Goal: Task Accomplishment & Management: Use online tool/utility

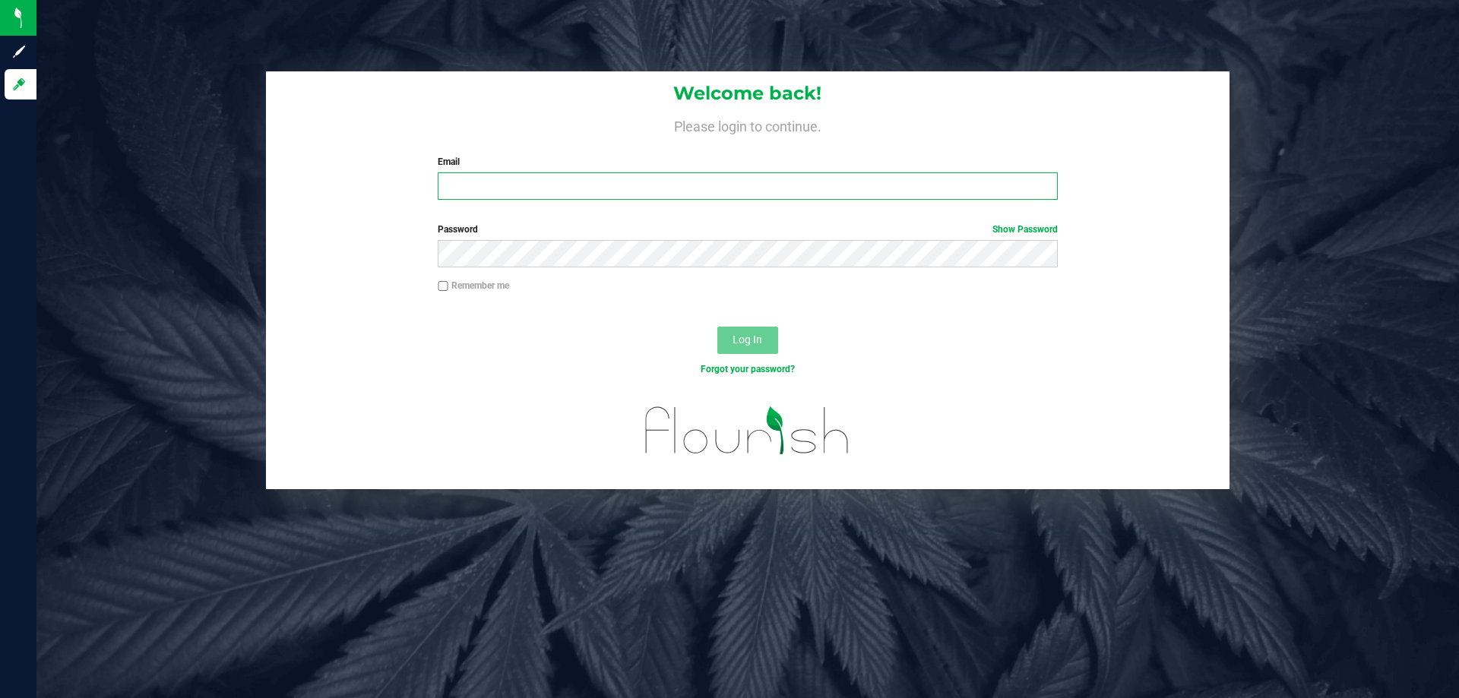
click at [875, 185] on input "Email" at bounding box center [747, 185] width 619 height 27
type input "[EMAIL_ADDRESS][DOMAIN_NAME]"
click at [717, 327] on button "Log In" at bounding box center [747, 340] width 61 height 27
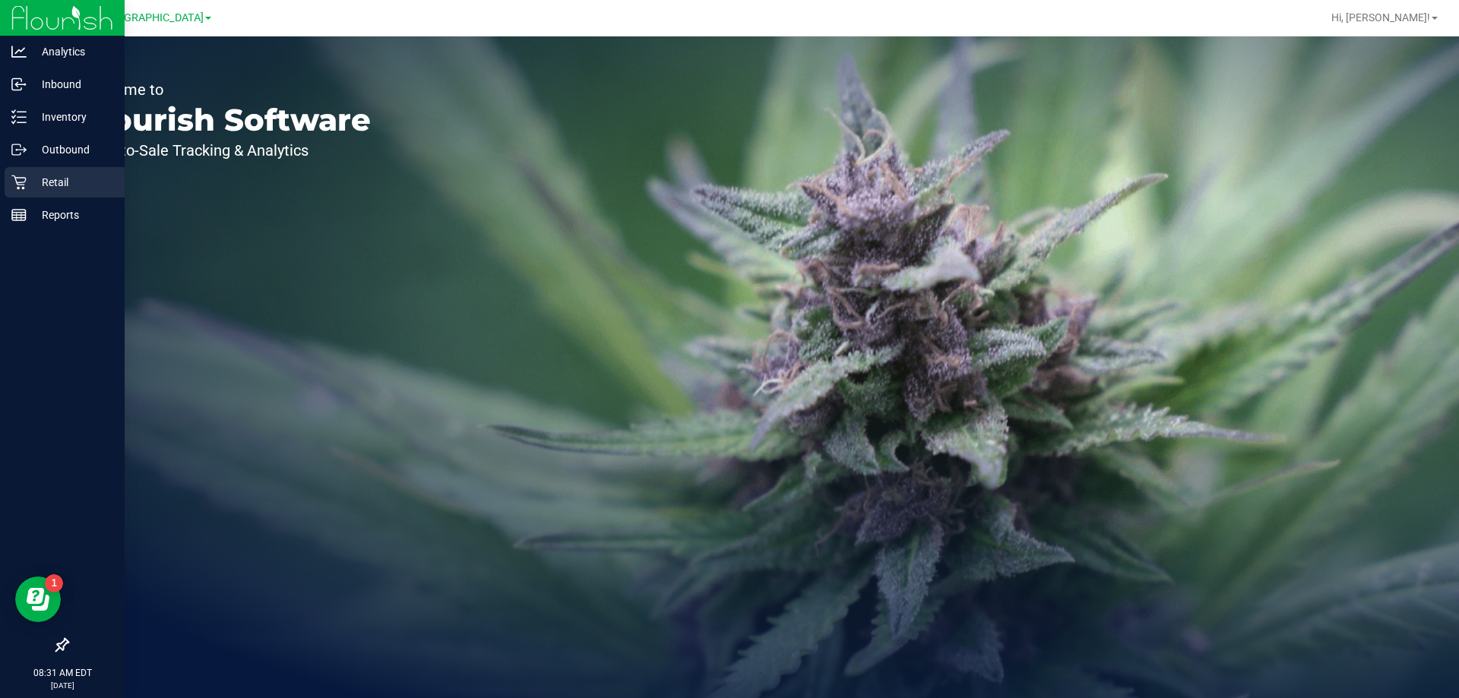
click at [40, 185] on p "Retail" at bounding box center [72, 182] width 91 height 18
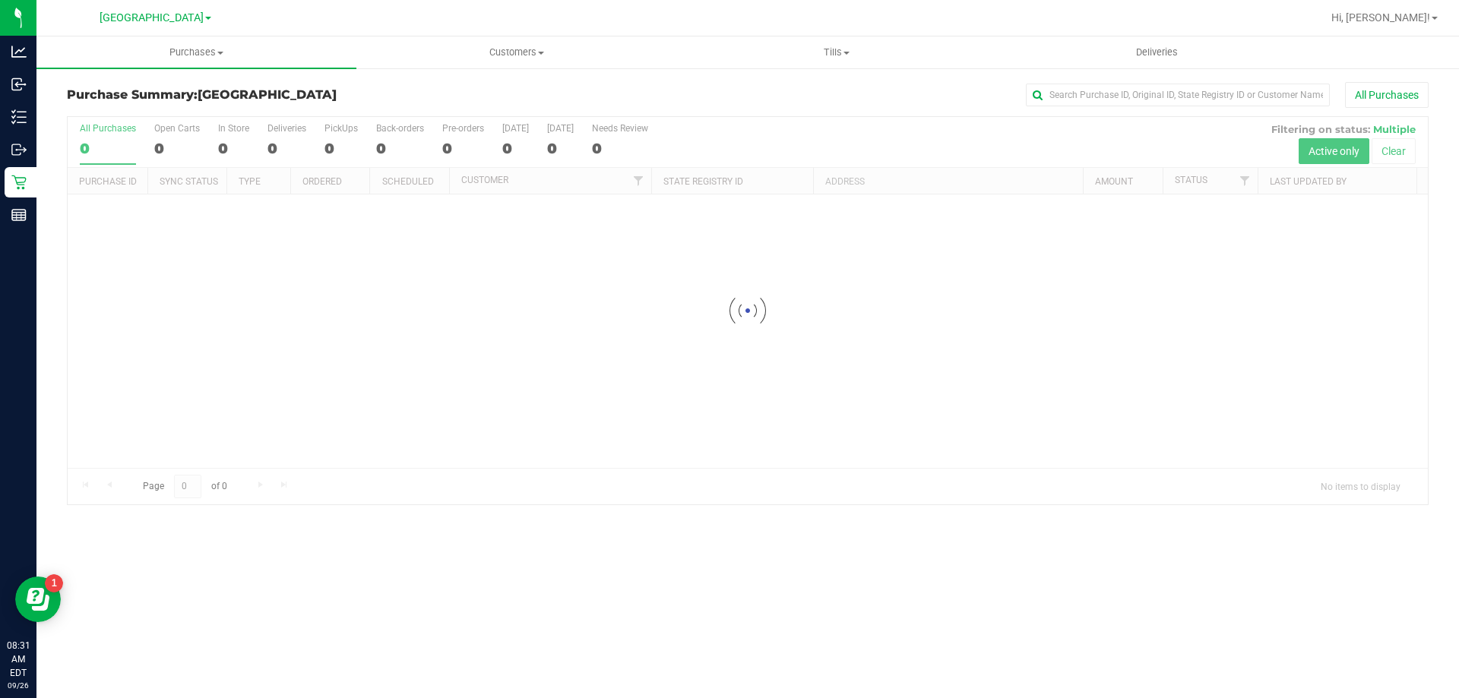
click at [221, 579] on div "Purchases Summary of purchases Fulfillment All purchases Customers All customer…" at bounding box center [747, 367] width 1422 height 662
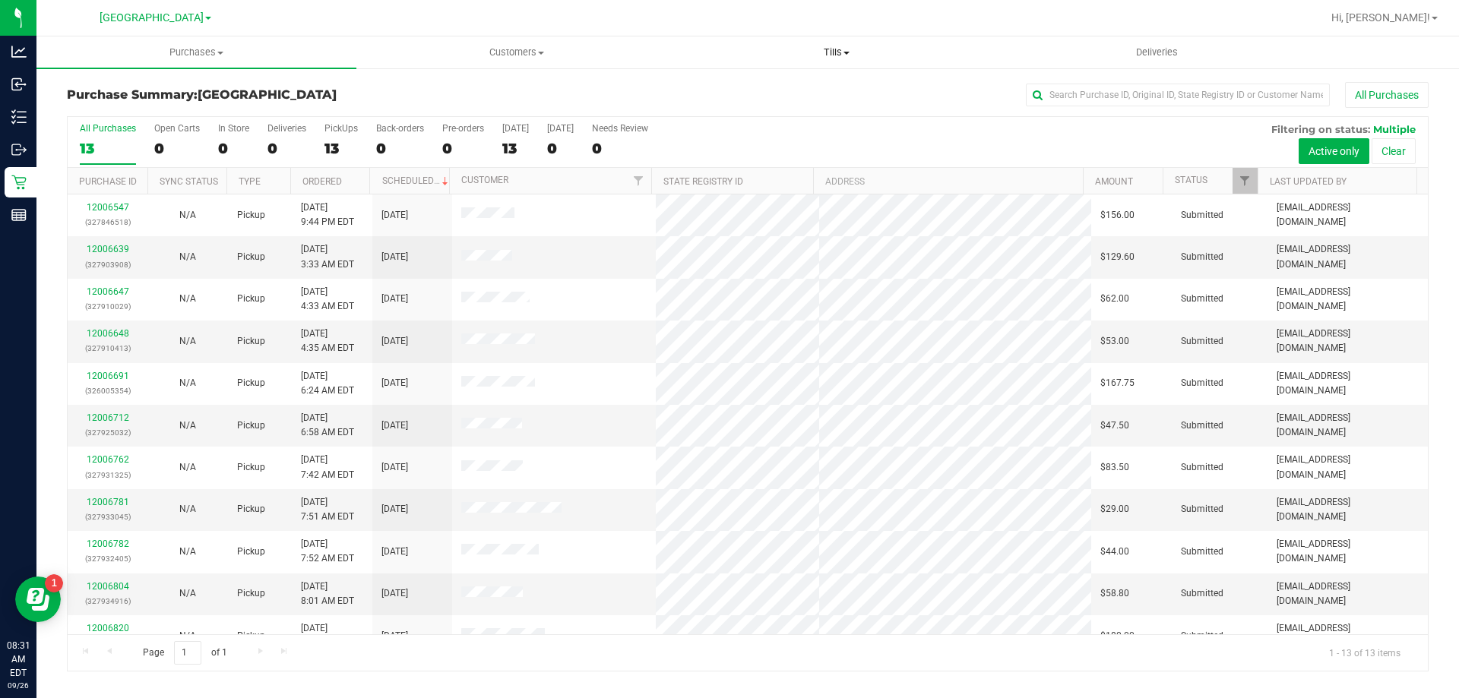
click at [842, 46] on span "Tills" at bounding box center [836, 53] width 318 height 14
click at [779, 88] on li "Manage tills" at bounding box center [836, 92] width 320 height 18
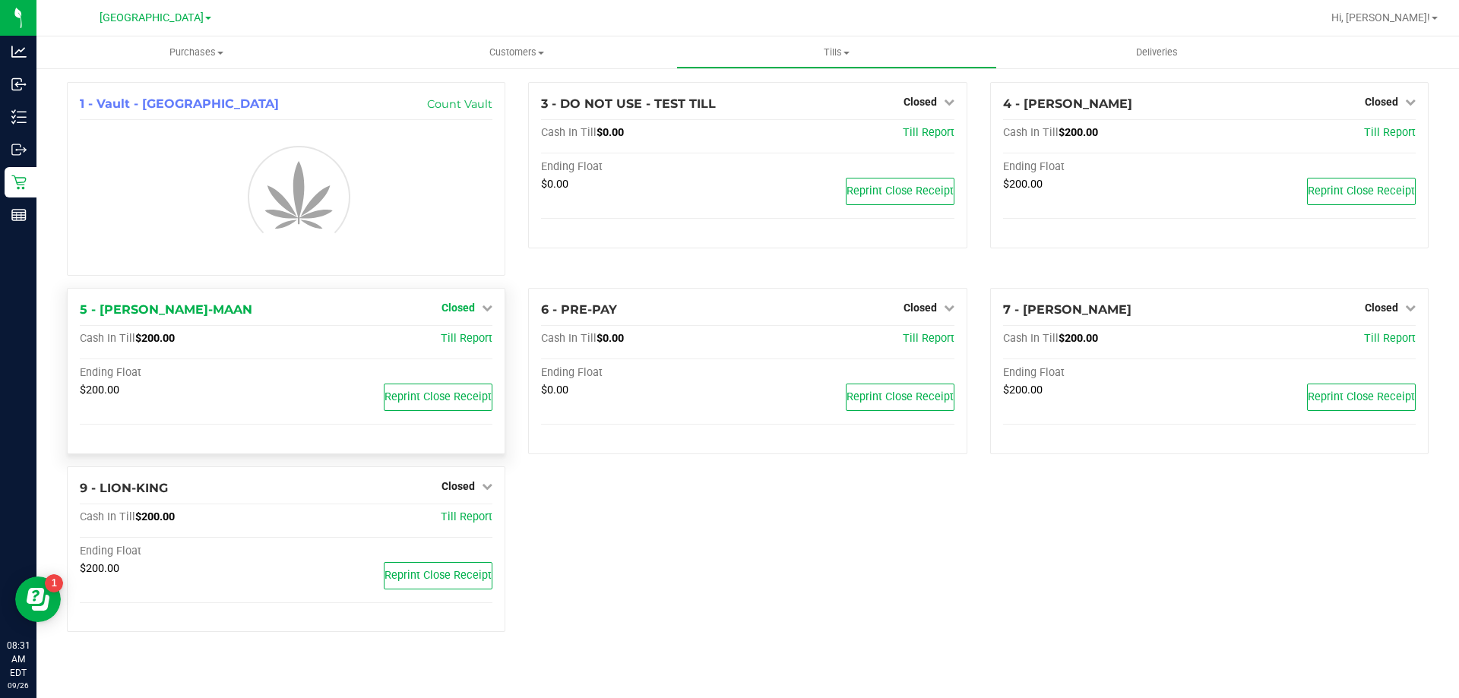
click at [467, 311] on span "Closed" at bounding box center [457, 308] width 33 height 12
click at [470, 337] on div "1 - Vault - [GEOGRAPHIC_DATA] WC Count Vault 3 - DO NOT USE - TEST TILL Closed …" at bounding box center [747, 363] width 1384 height 562
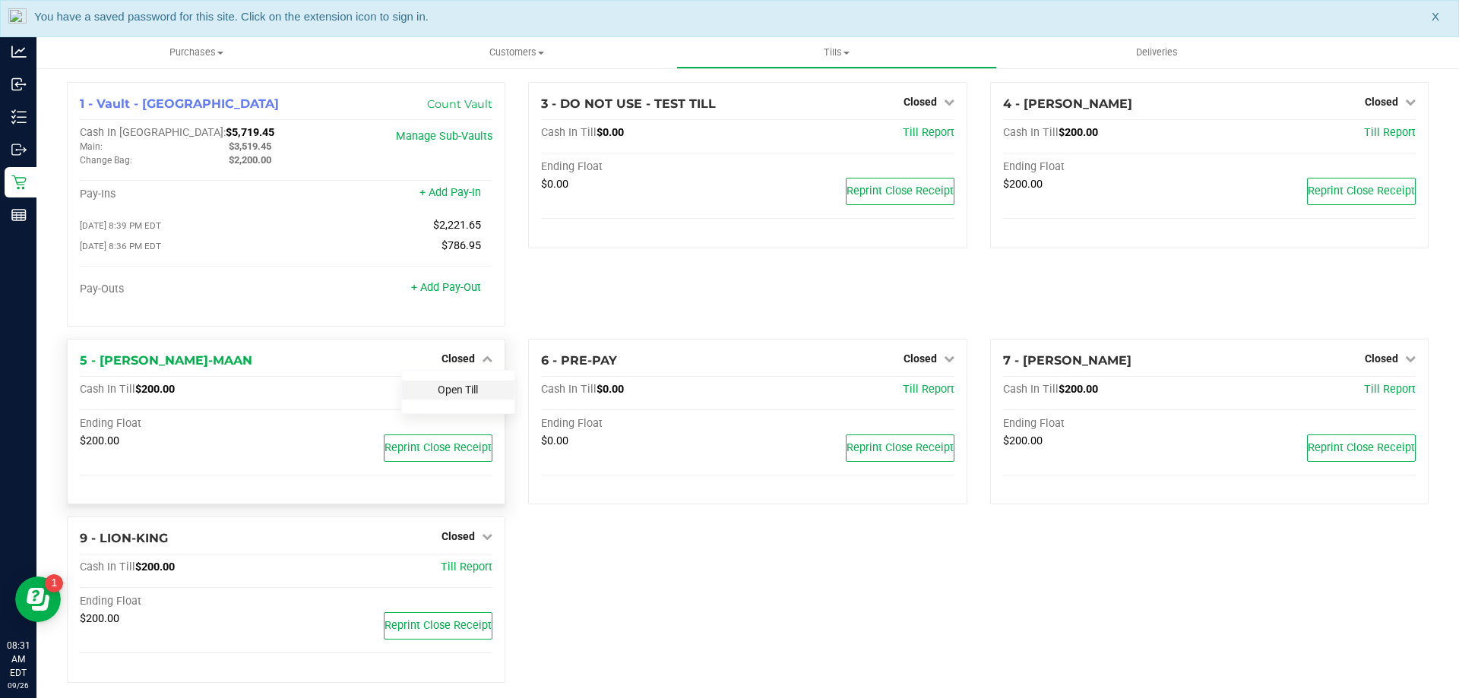
click at [473, 394] on link "Open Till" at bounding box center [458, 390] width 40 height 12
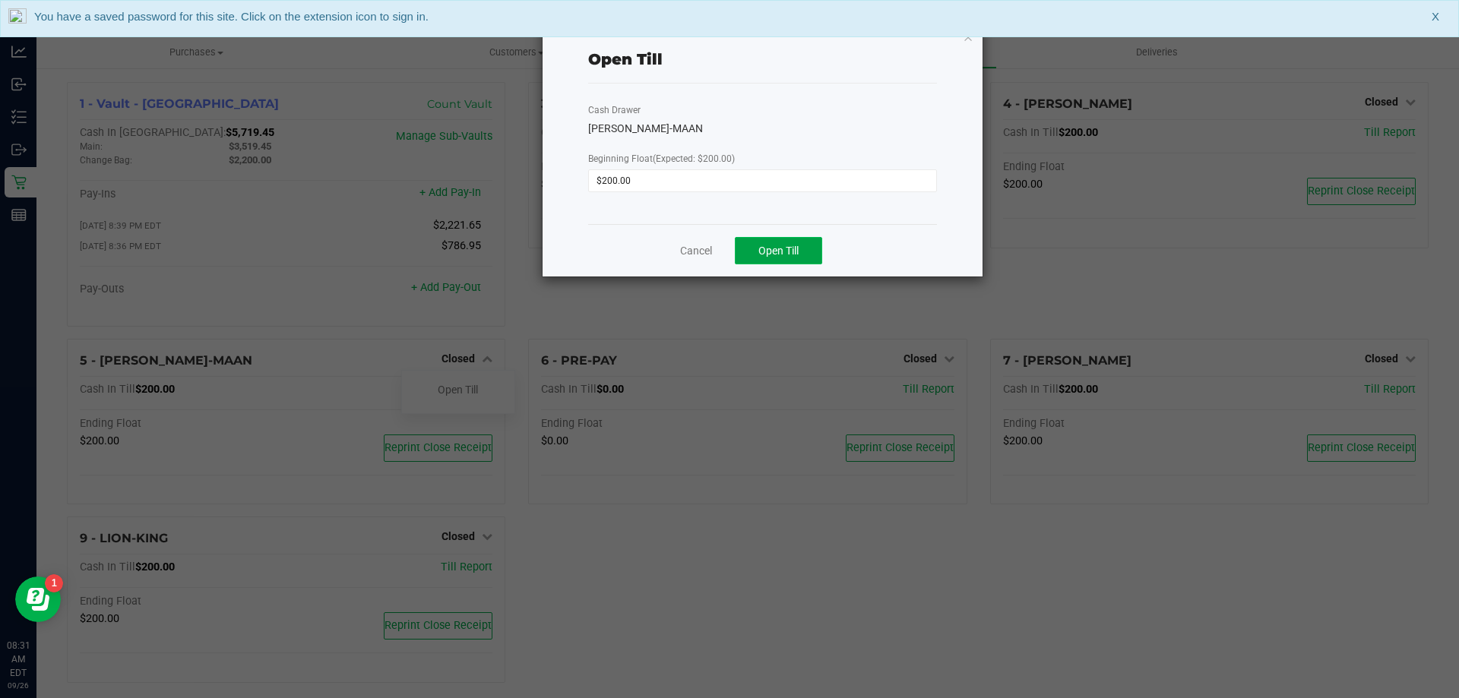
click at [781, 245] on span "Open Till" at bounding box center [778, 251] width 40 height 12
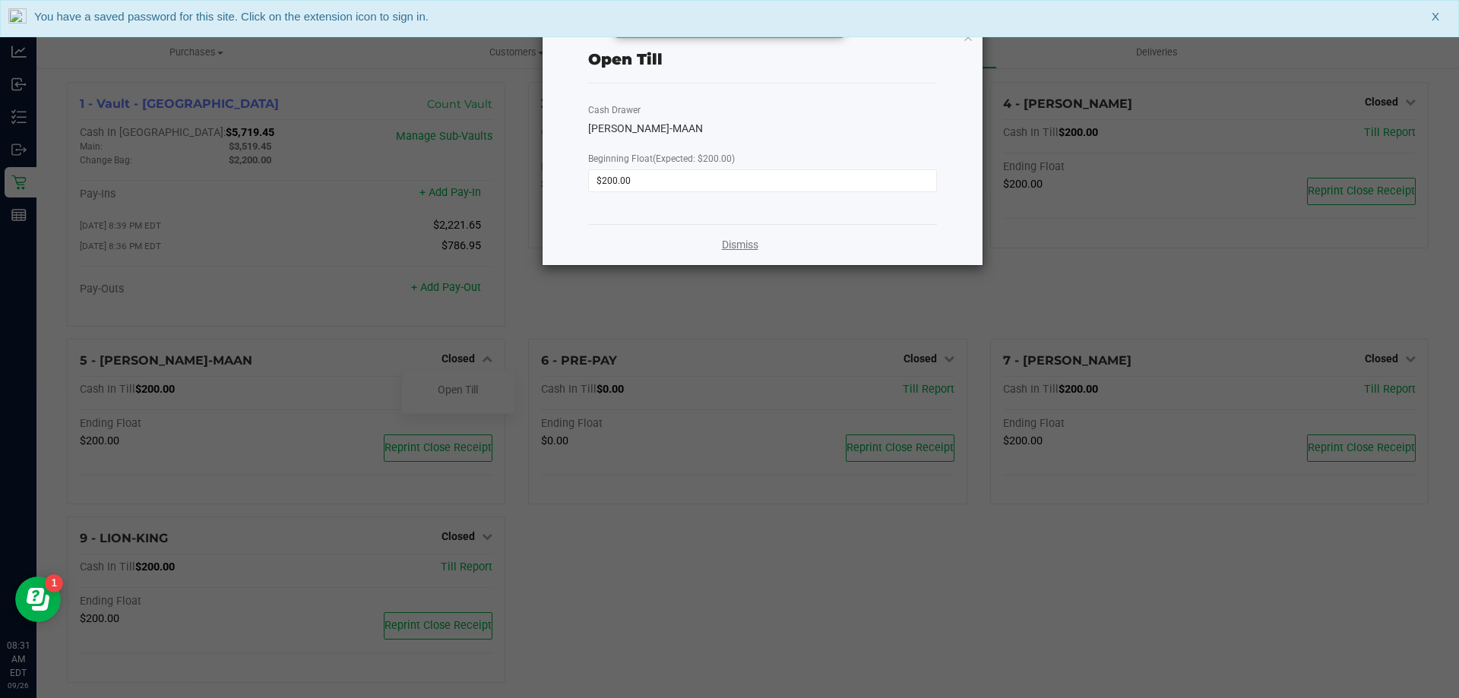
click at [741, 245] on link "Dismiss" at bounding box center [740, 245] width 36 height 16
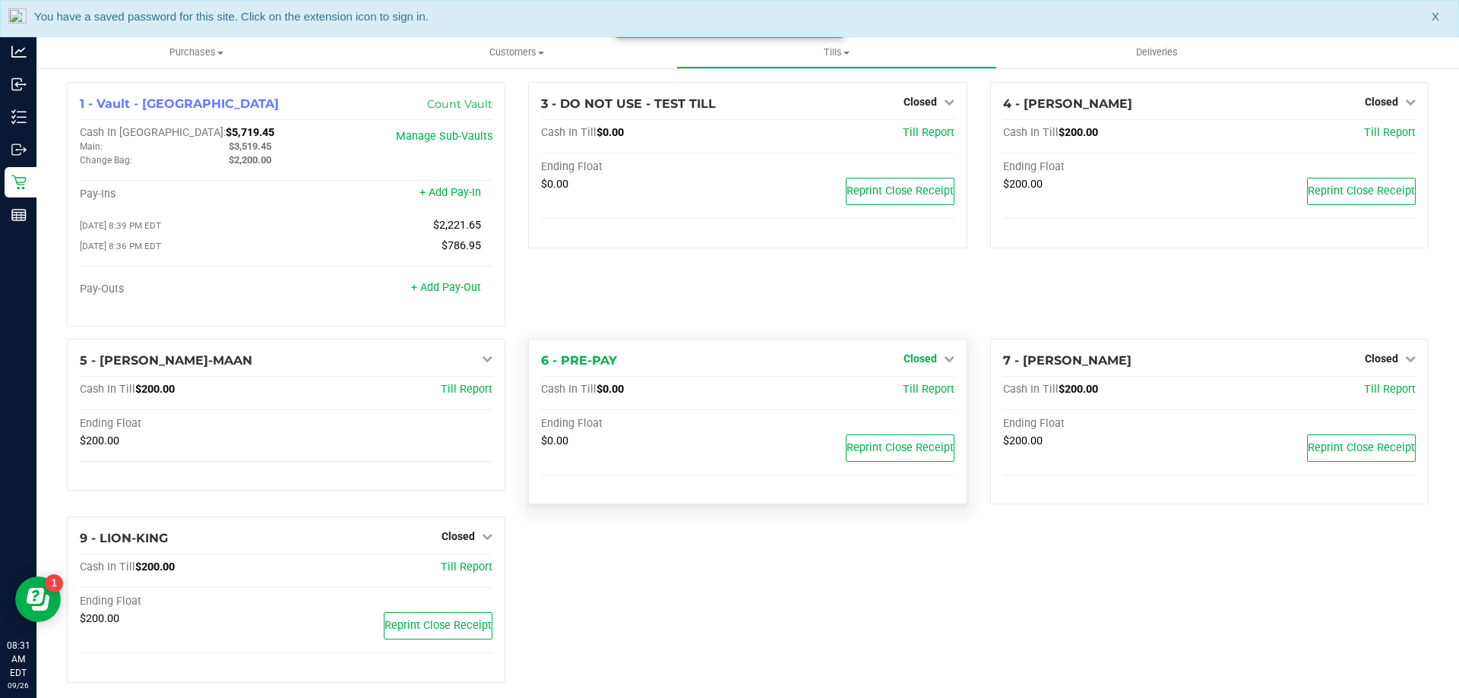
click at [908, 359] on span "Closed" at bounding box center [919, 359] width 33 height 12
click at [910, 389] on link "Open Till" at bounding box center [920, 390] width 40 height 12
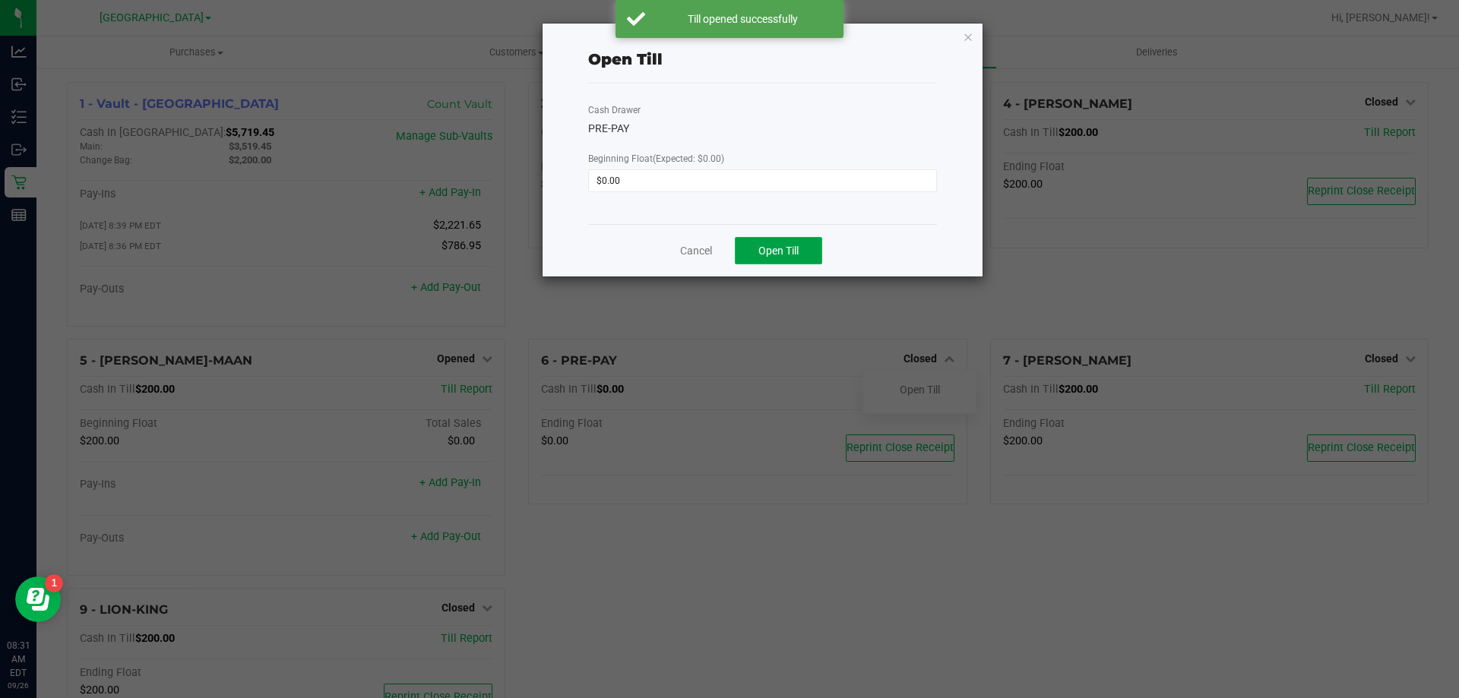
click at [766, 252] on span "Open Till" at bounding box center [778, 251] width 40 height 12
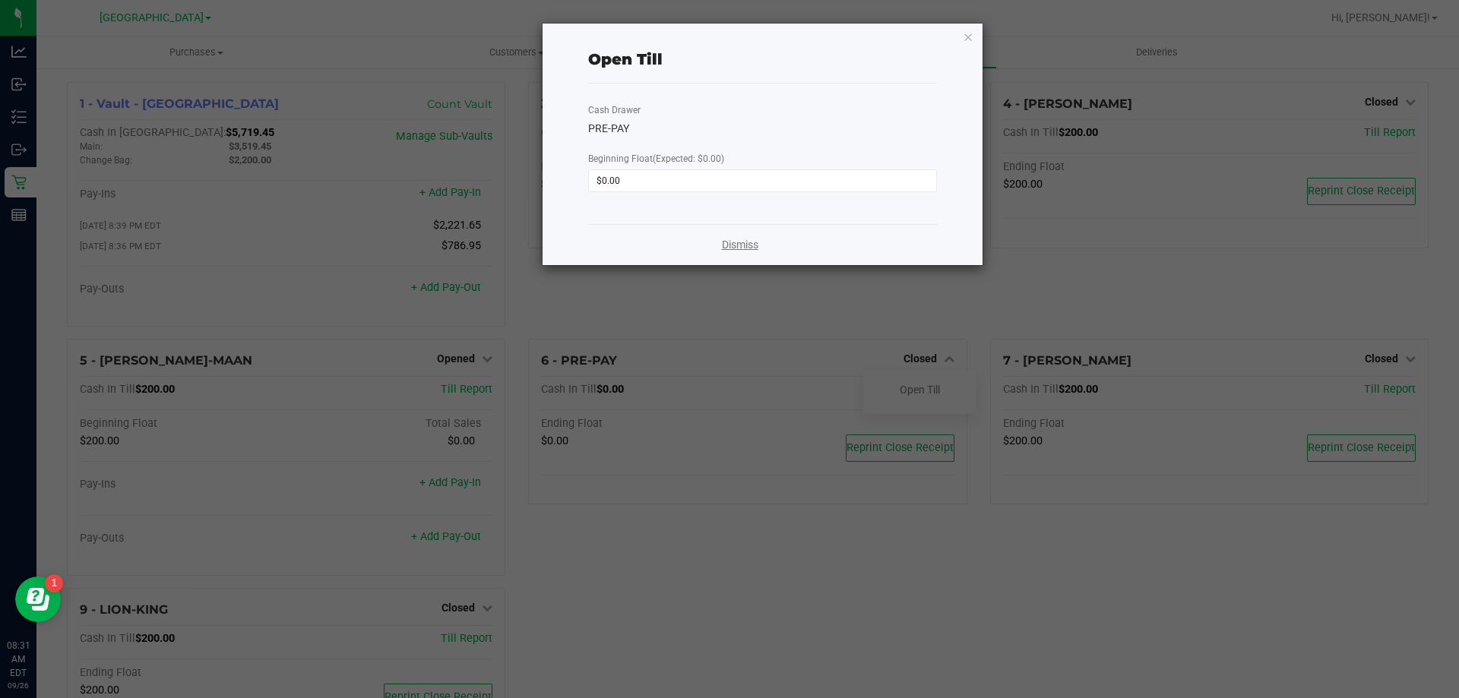
click at [732, 246] on link "Dismiss" at bounding box center [740, 245] width 36 height 16
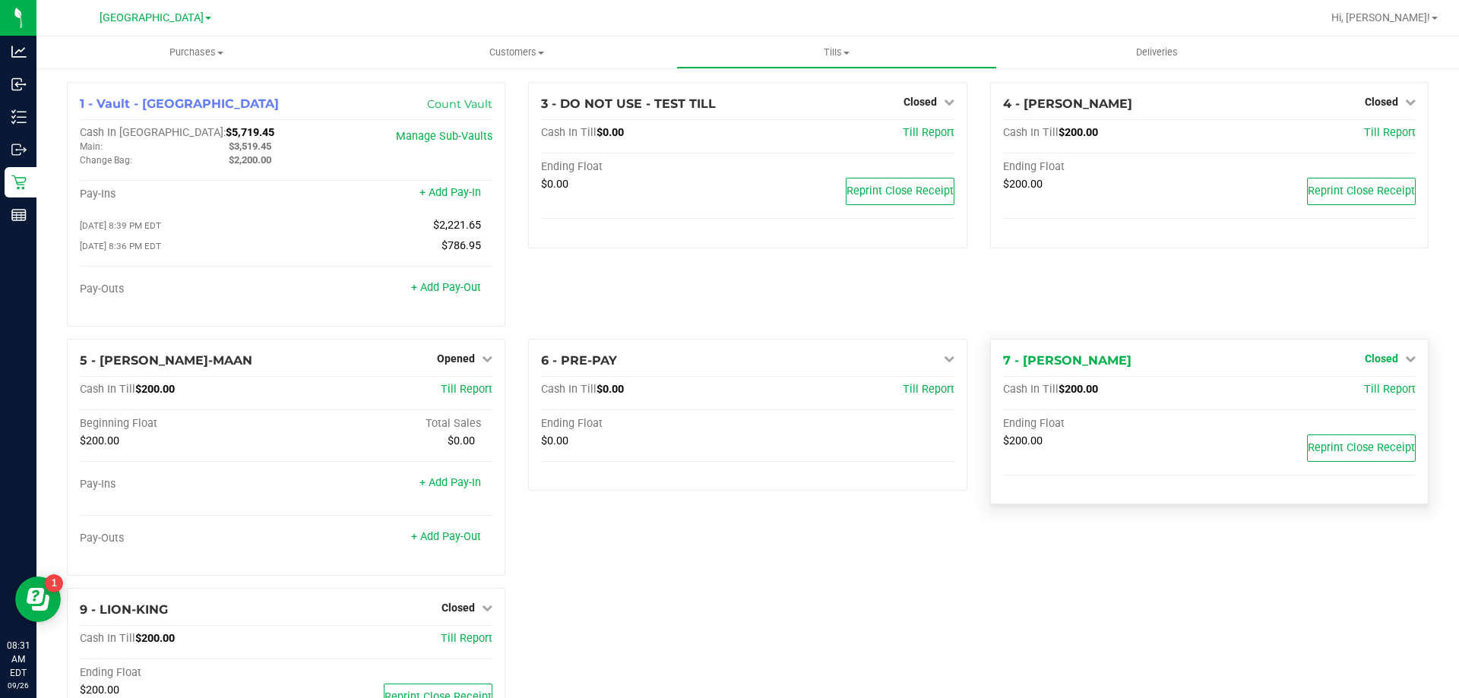
click at [1380, 361] on span "Closed" at bounding box center [1381, 359] width 33 height 12
click at [1378, 394] on link "Open Till" at bounding box center [1381, 390] width 40 height 12
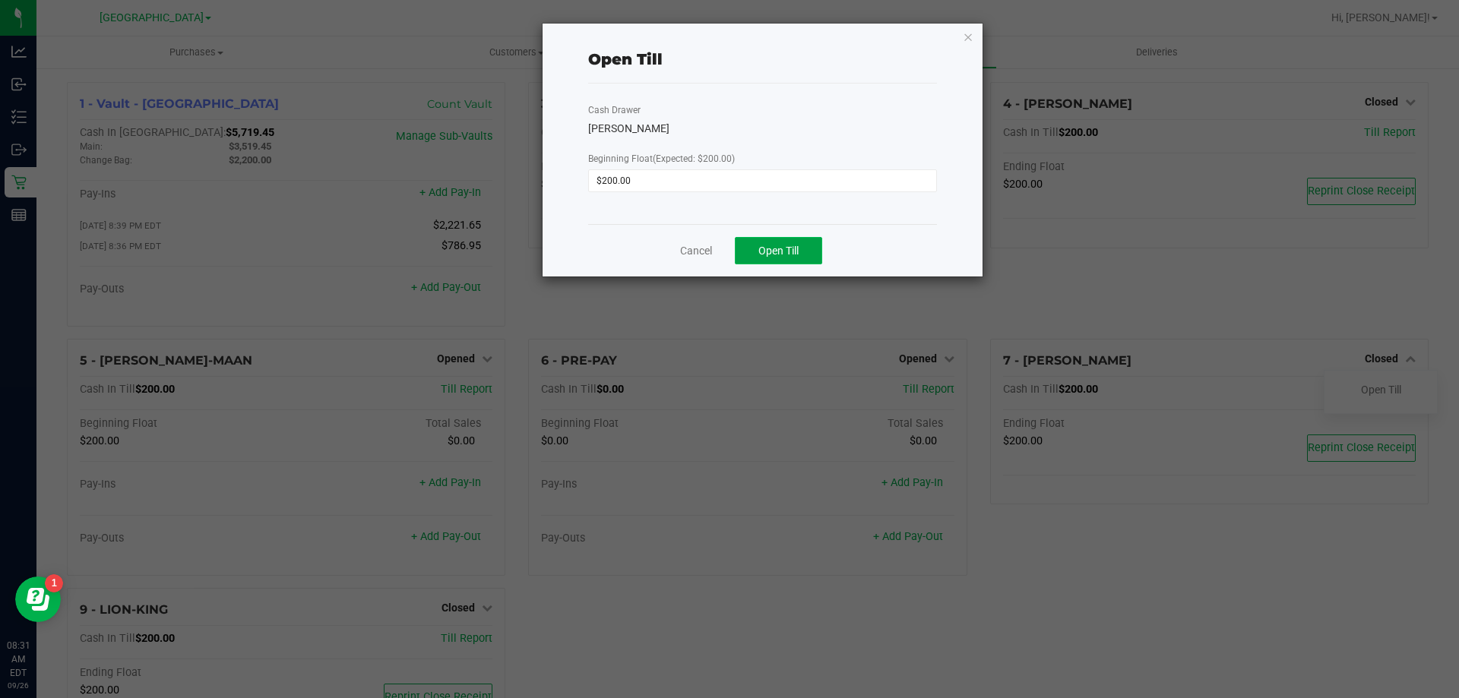
click at [802, 251] on button "Open Till" at bounding box center [778, 250] width 87 height 27
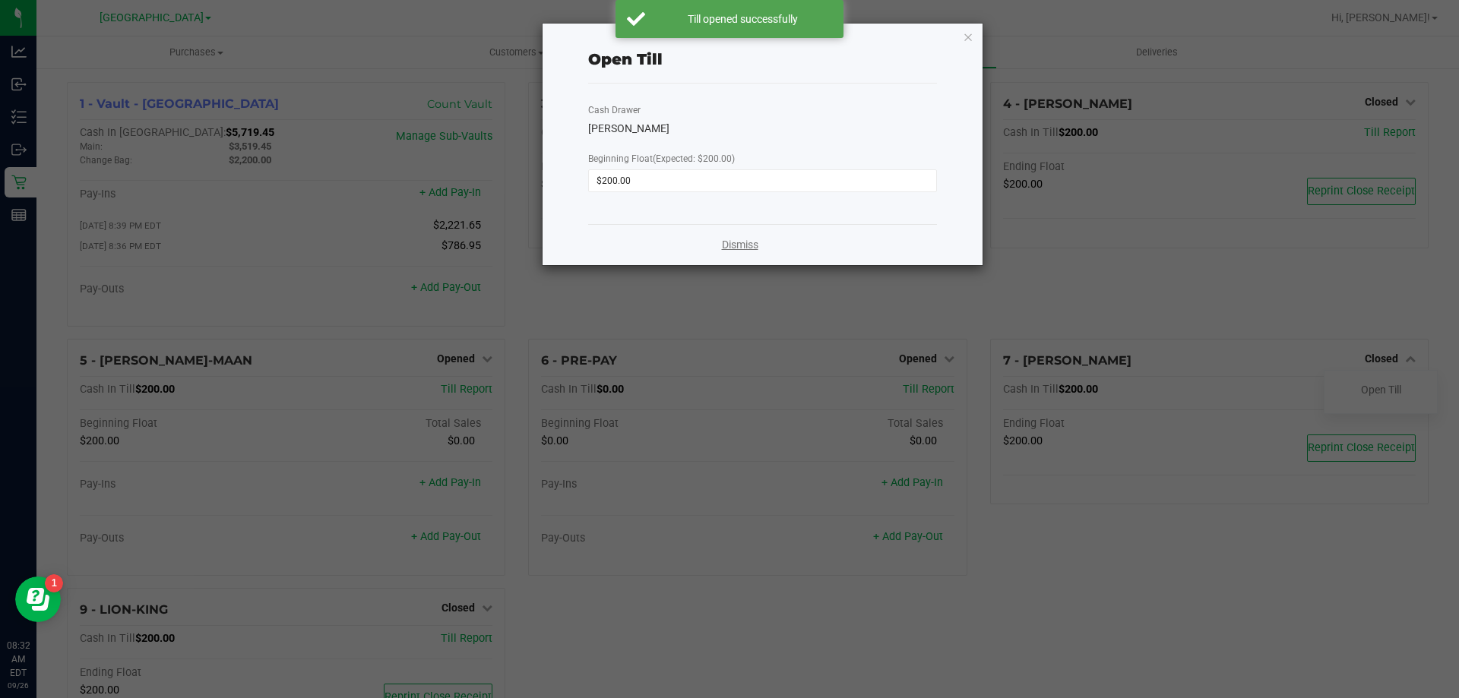
click at [757, 240] on link "Dismiss" at bounding box center [740, 245] width 36 height 16
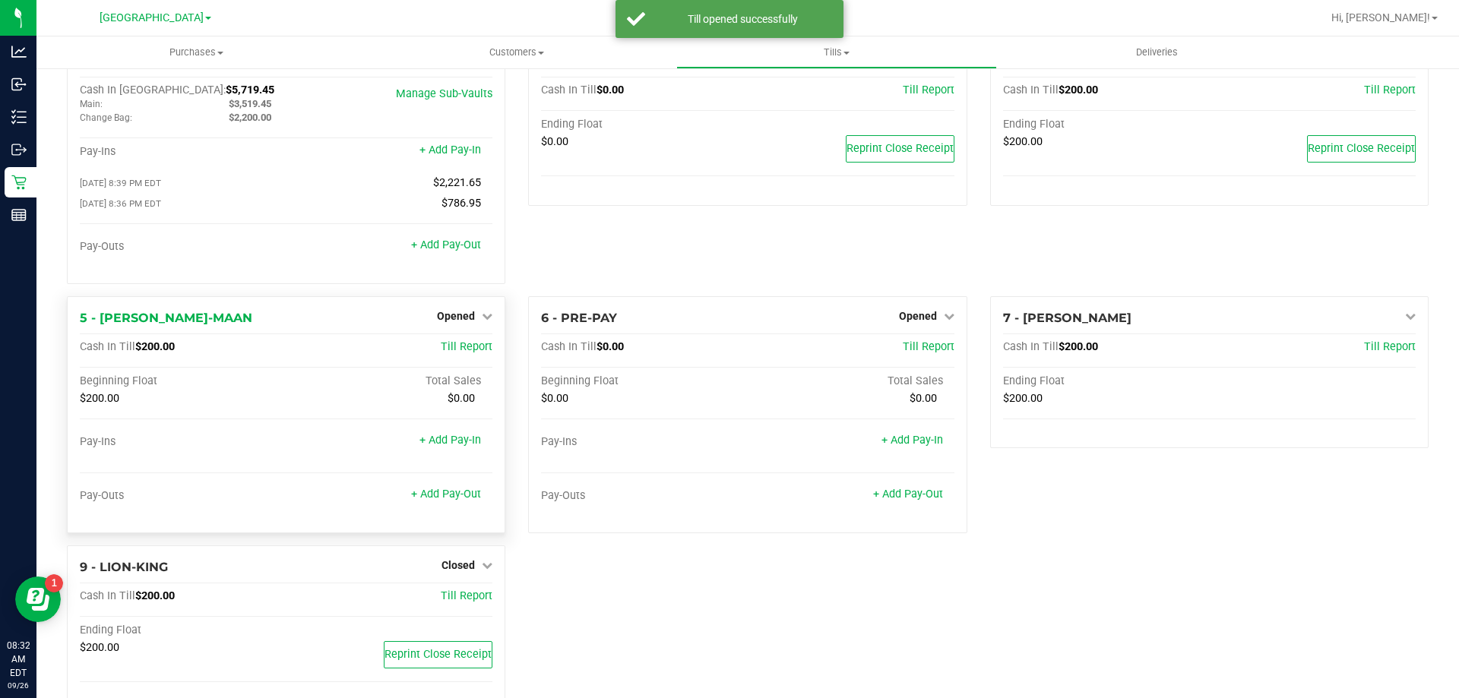
scroll to position [86, 0]
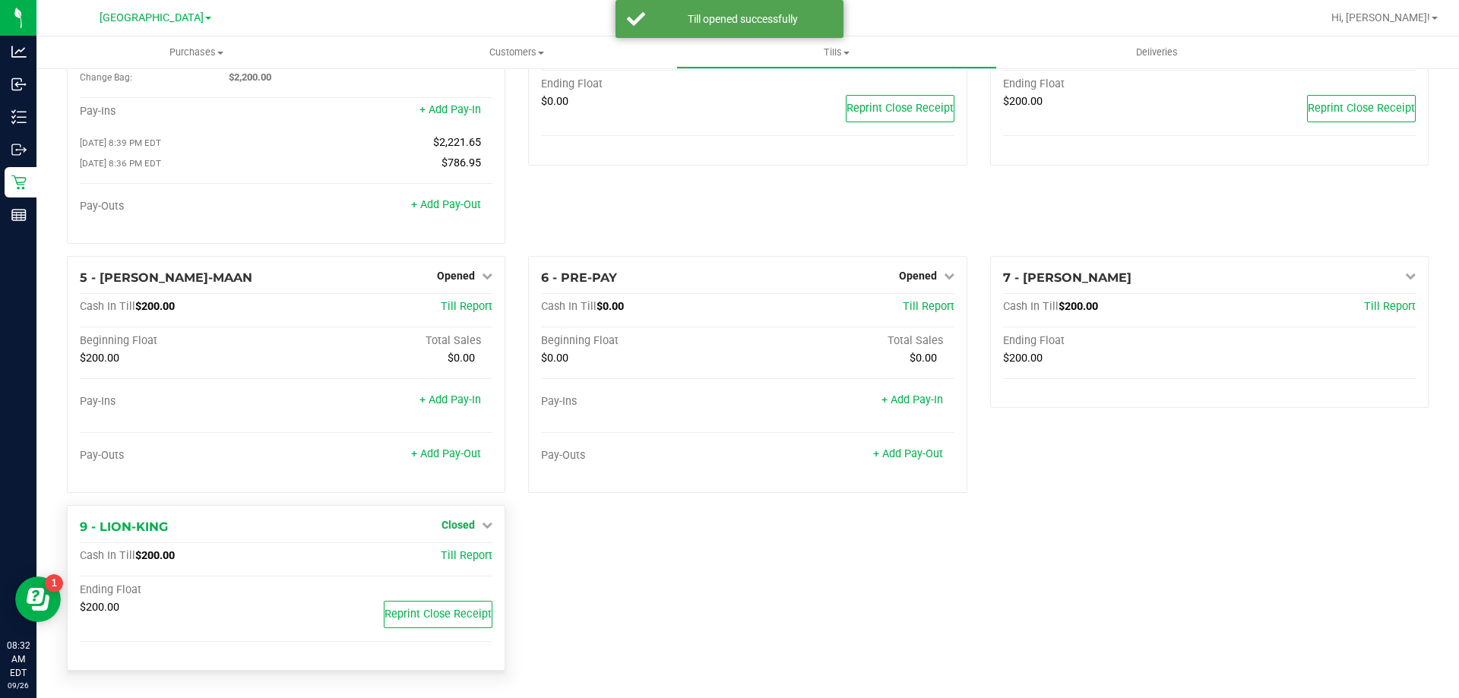
click at [446, 526] on span "Closed" at bounding box center [457, 525] width 33 height 12
click at [459, 559] on link "Open Till" at bounding box center [458, 556] width 40 height 12
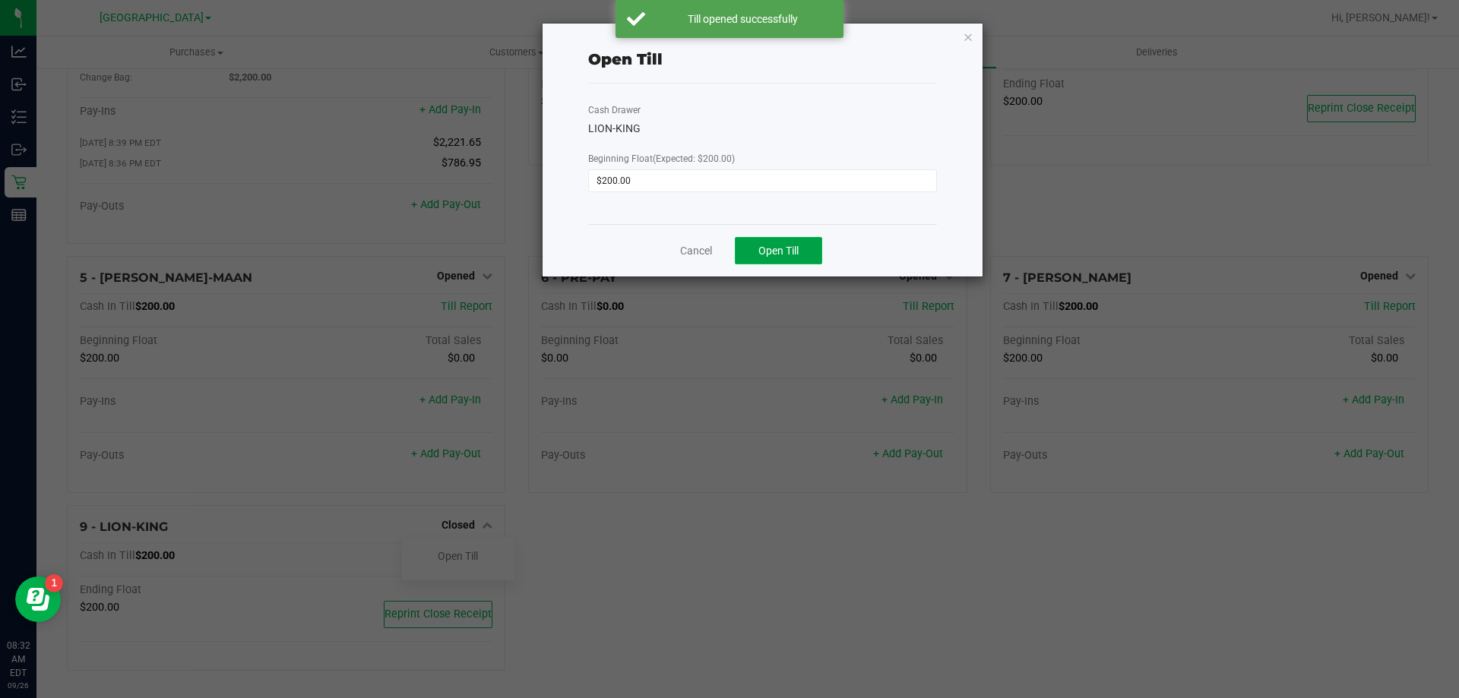
click at [777, 258] on button "Open Till" at bounding box center [778, 250] width 87 height 27
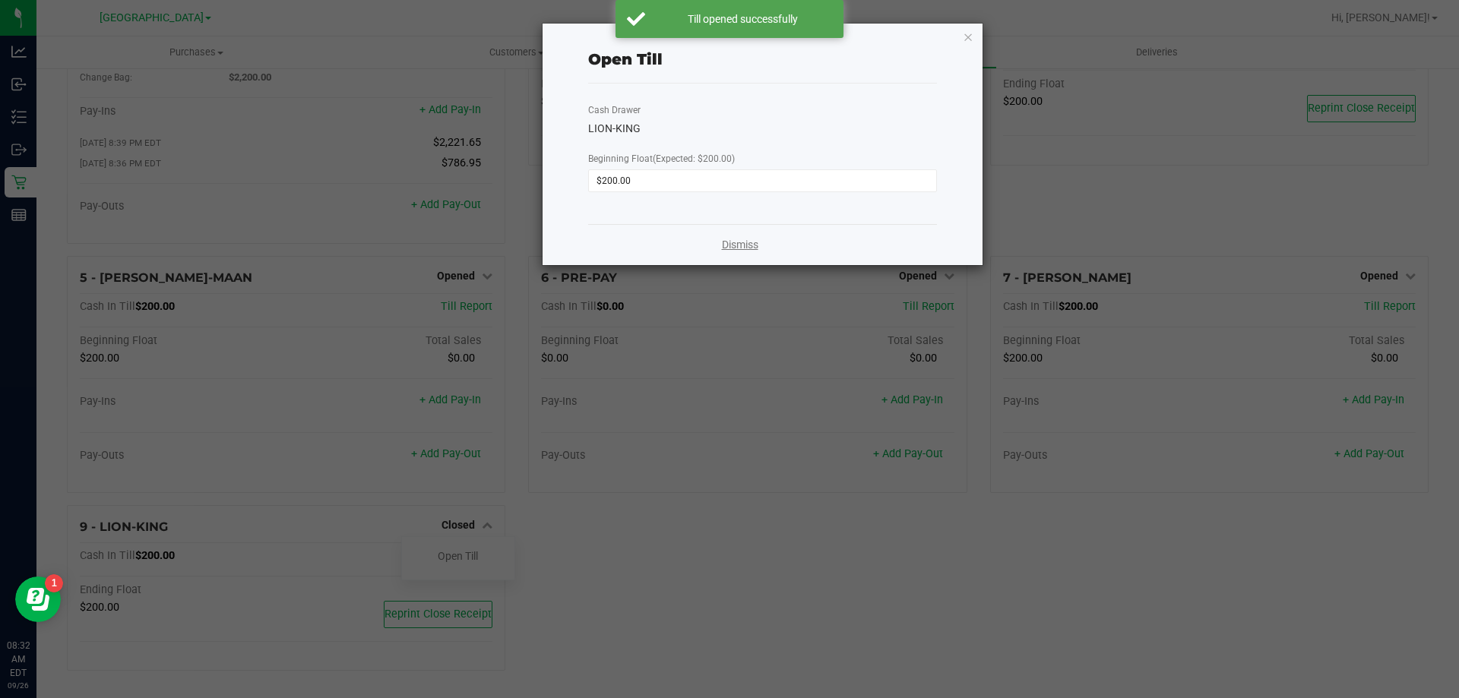
click at [754, 246] on link "Dismiss" at bounding box center [740, 245] width 36 height 16
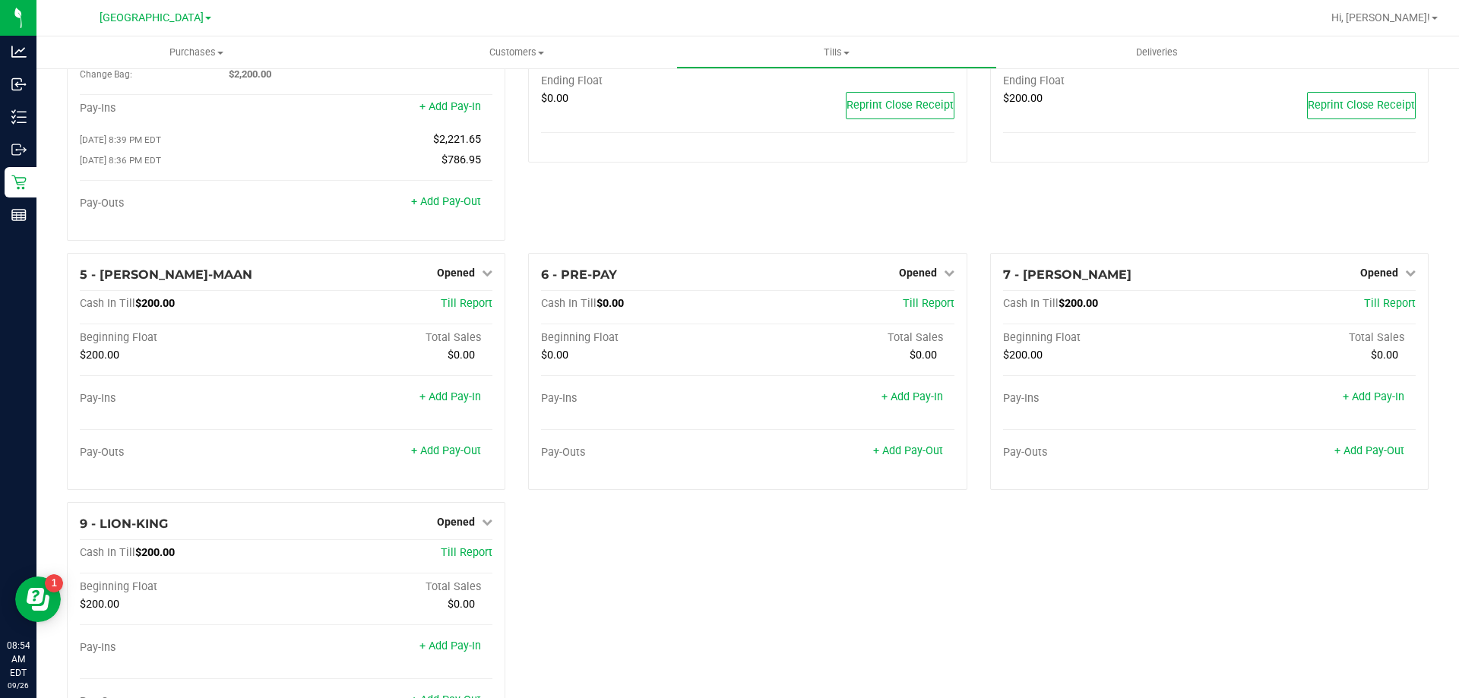
scroll to position [0, 0]
